Goal: Transaction & Acquisition: Download file/media

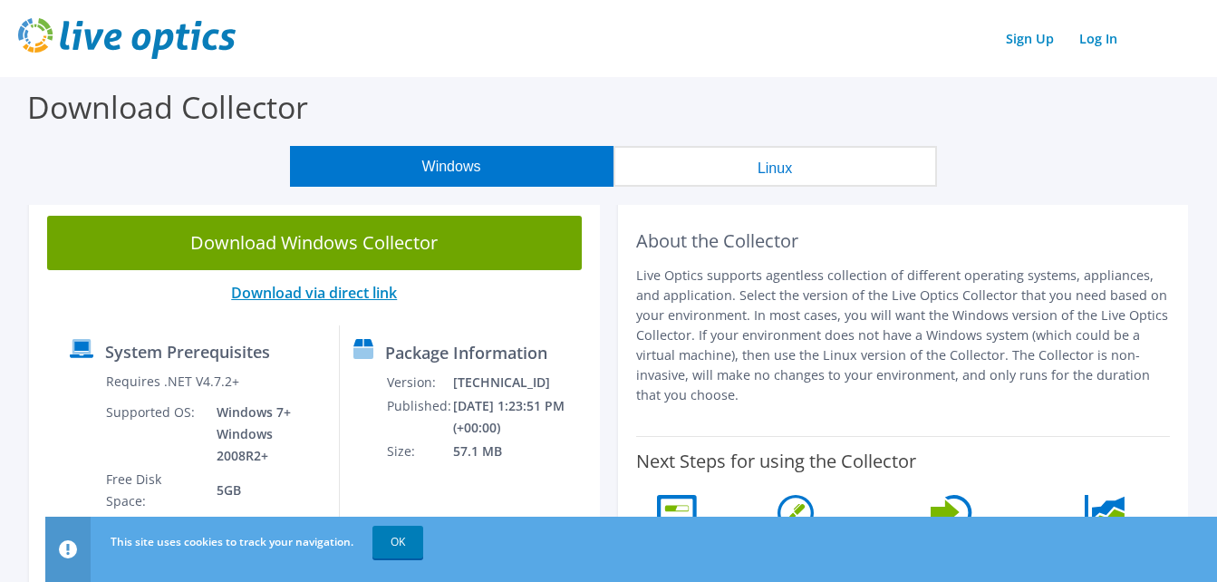
click at [329, 295] on link "Download via direct link" at bounding box center [314, 293] width 166 height 20
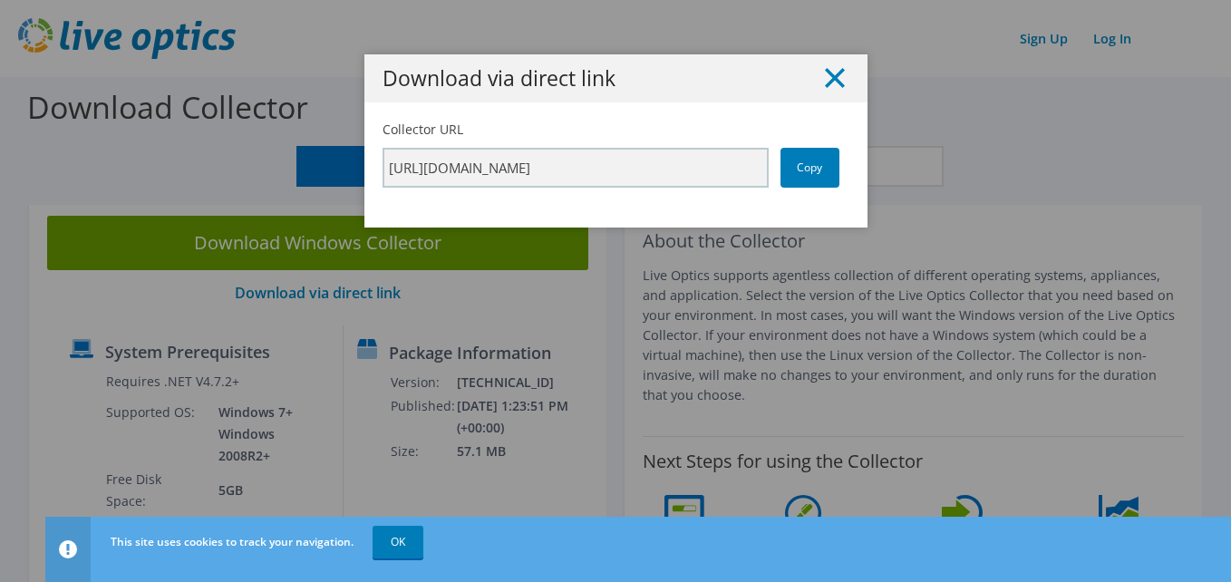
click at [825, 76] on line at bounding box center [834, 78] width 18 height 18
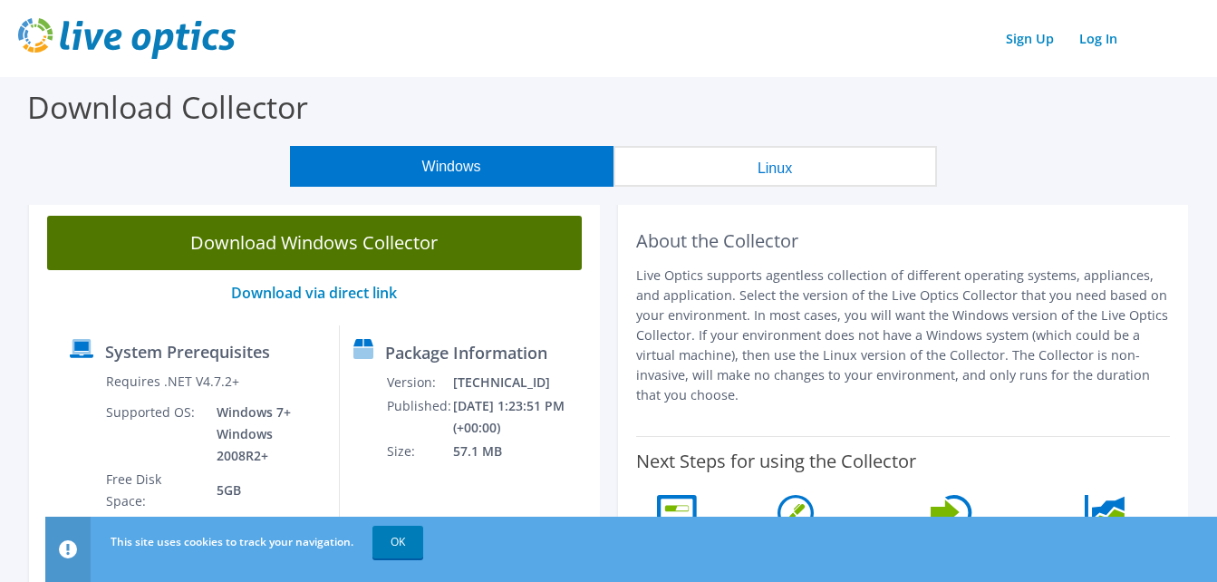
click at [399, 245] on link "Download Windows Collector" at bounding box center [314, 243] width 535 height 54
click at [411, 252] on link "Download Windows Collector" at bounding box center [314, 243] width 535 height 54
